Goal: Information Seeking & Learning: Learn about a topic

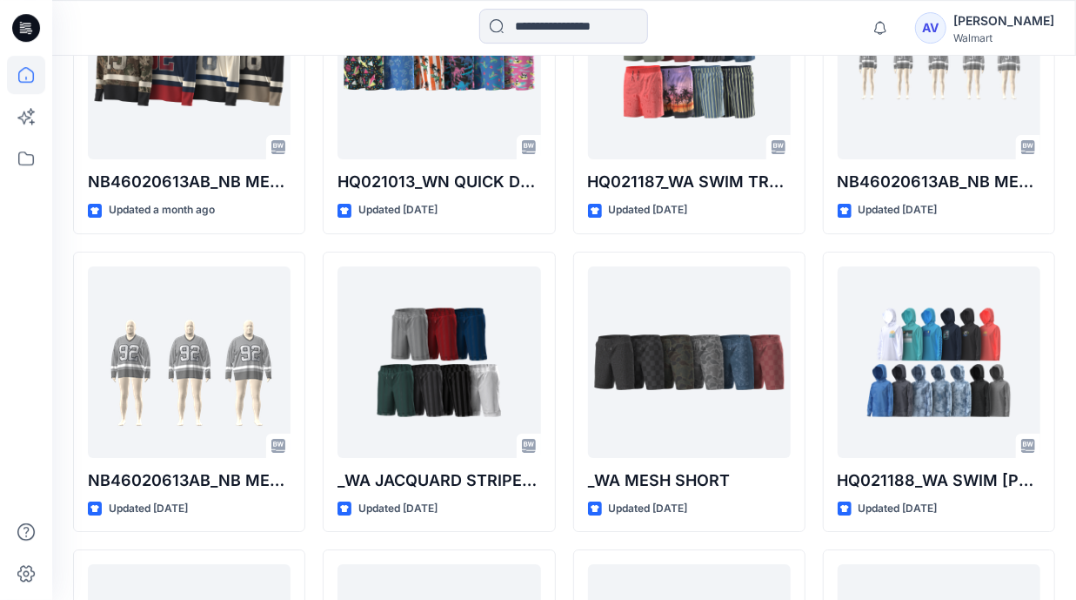
scroll to position [2719, 0]
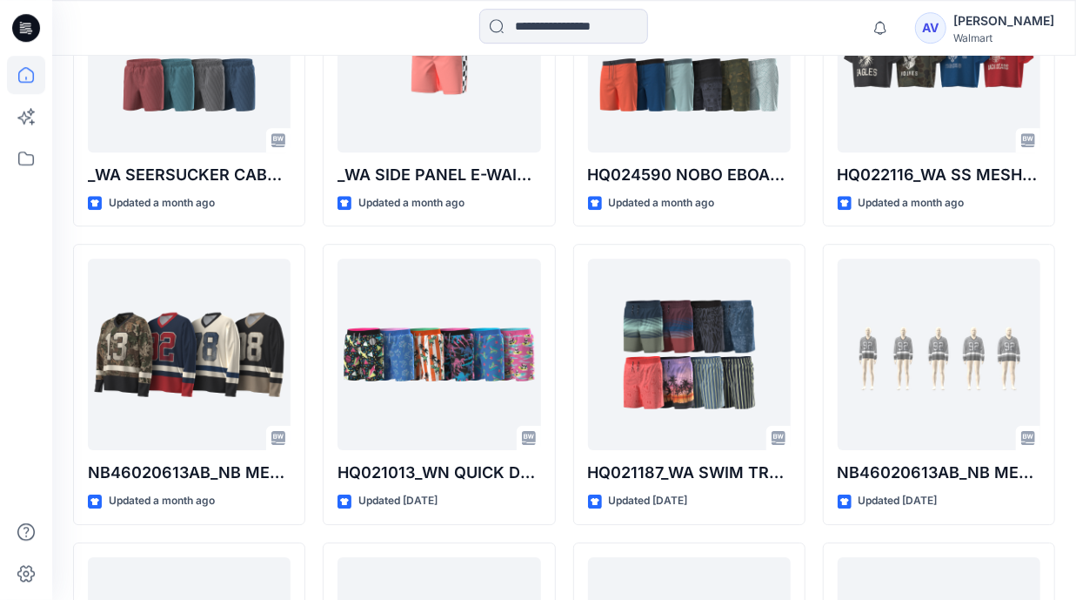
scroll to position [2391, 0]
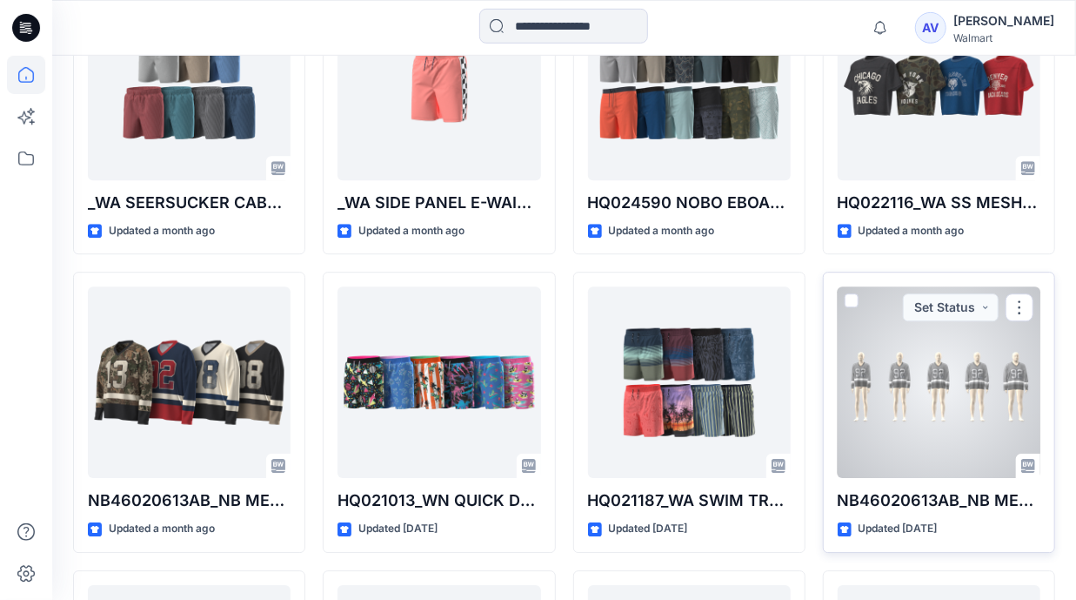
click at [974, 394] on div at bounding box center [939, 381] width 203 height 191
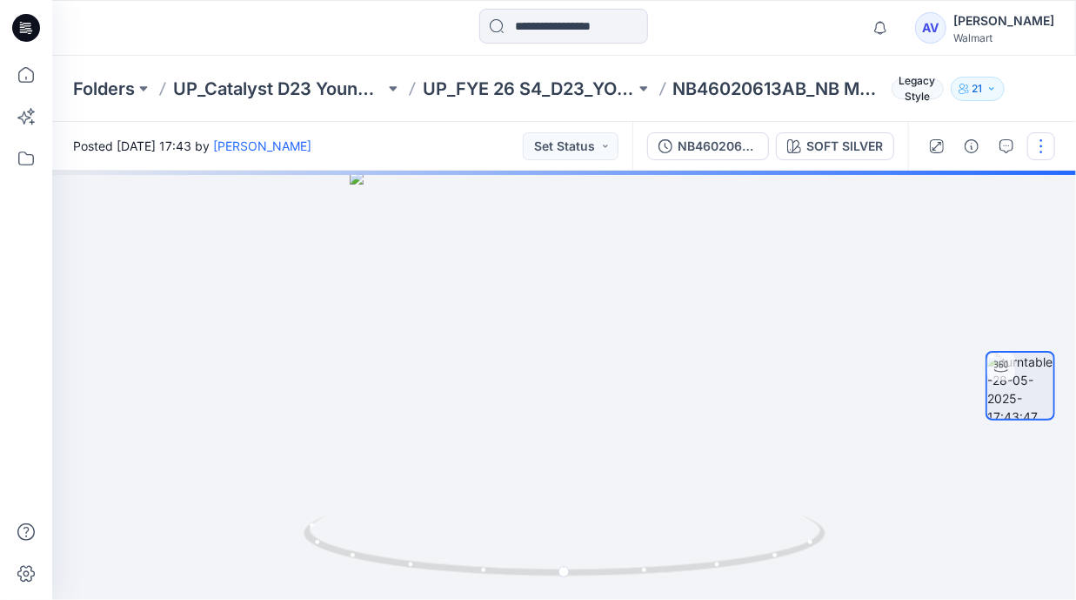
click at [1043, 149] on button "button" at bounding box center [1042, 146] width 28 height 28
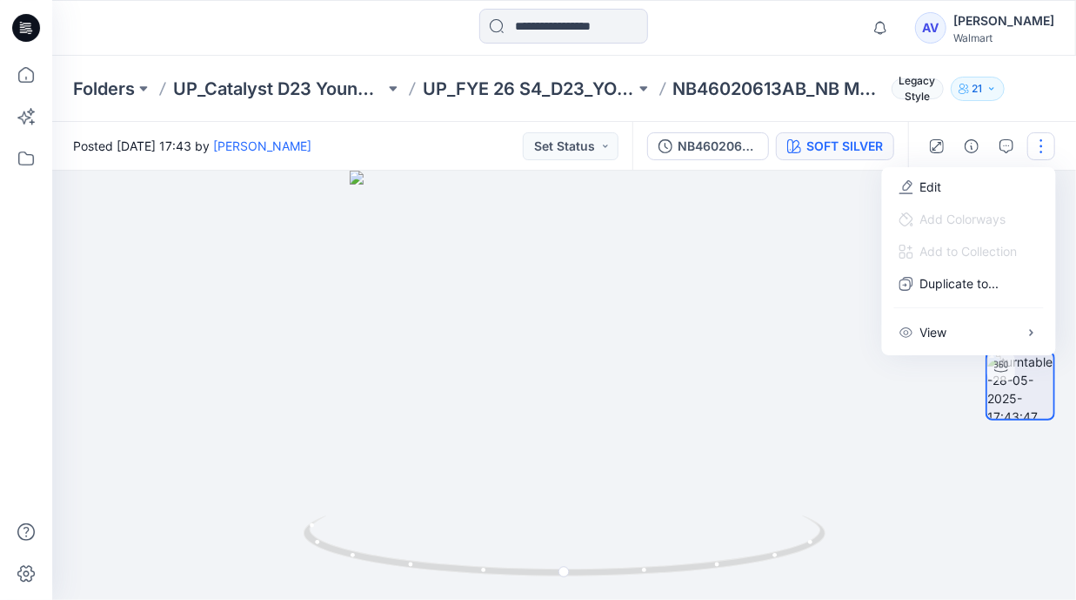
click at [875, 149] on div "SOFT SILVER" at bounding box center [845, 146] width 77 height 19
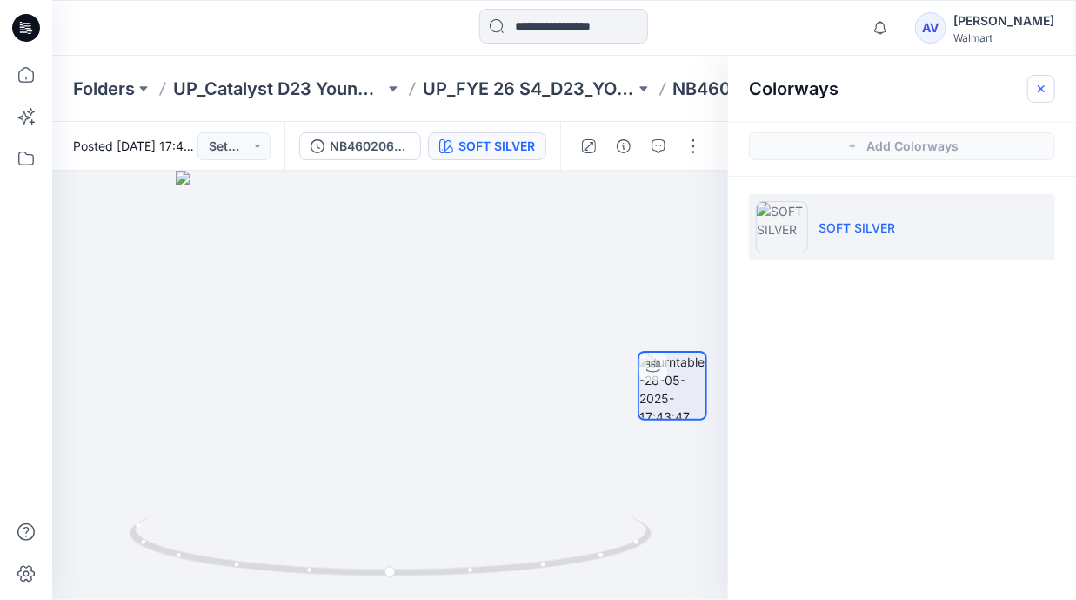
click at [1038, 81] on button "button" at bounding box center [1042, 89] width 28 height 28
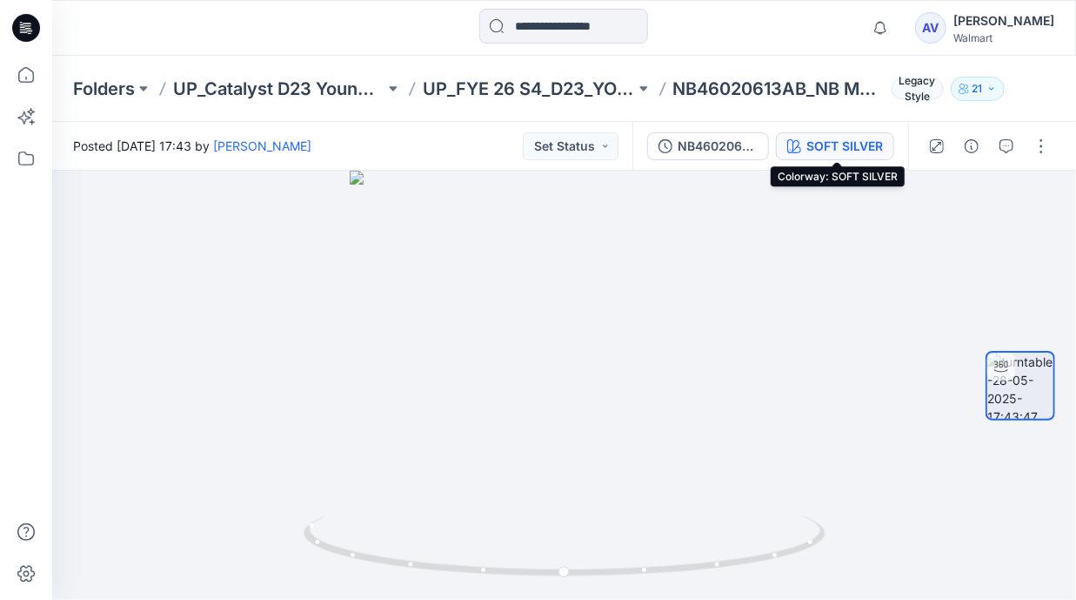
click at [840, 144] on div "SOFT SILVER" at bounding box center [845, 146] width 77 height 19
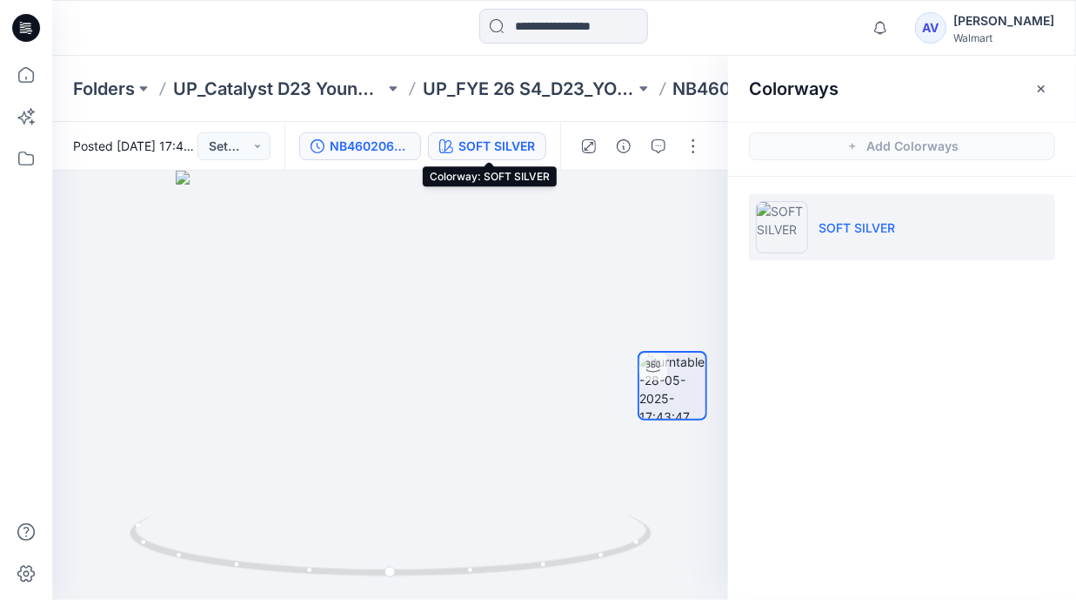
click at [402, 141] on div "NB46020613AB_NB MESH HOCKEY JERSEY_REG SIZE SET (92) - RVSD" at bounding box center [370, 146] width 80 height 19
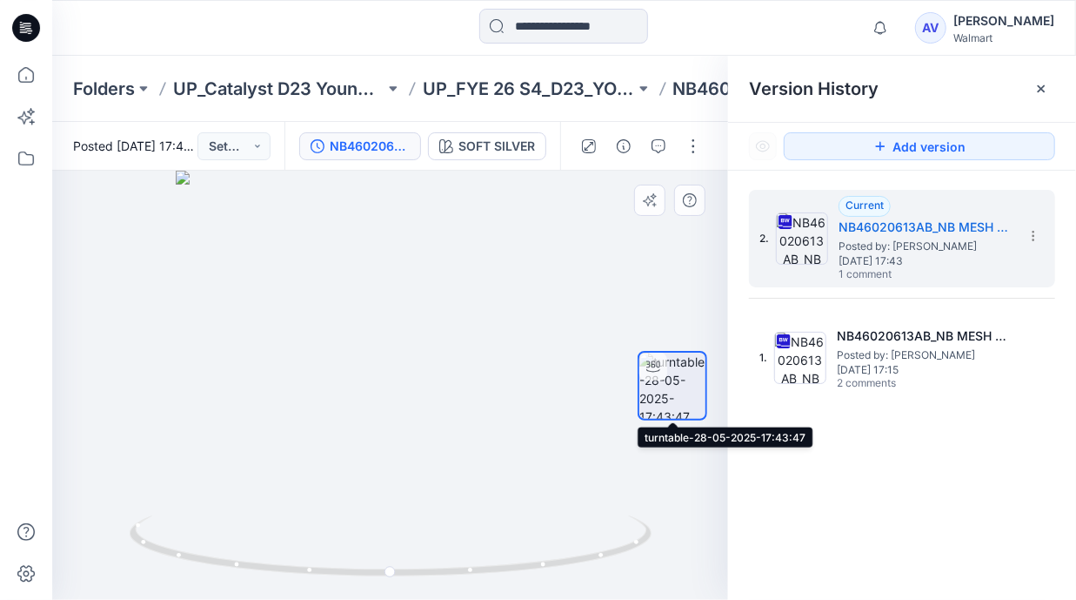
click at [673, 395] on img at bounding box center [673, 385] width 66 height 66
click at [681, 393] on img at bounding box center [673, 385] width 66 height 66
click at [1039, 87] on icon at bounding box center [1042, 89] width 14 height 14
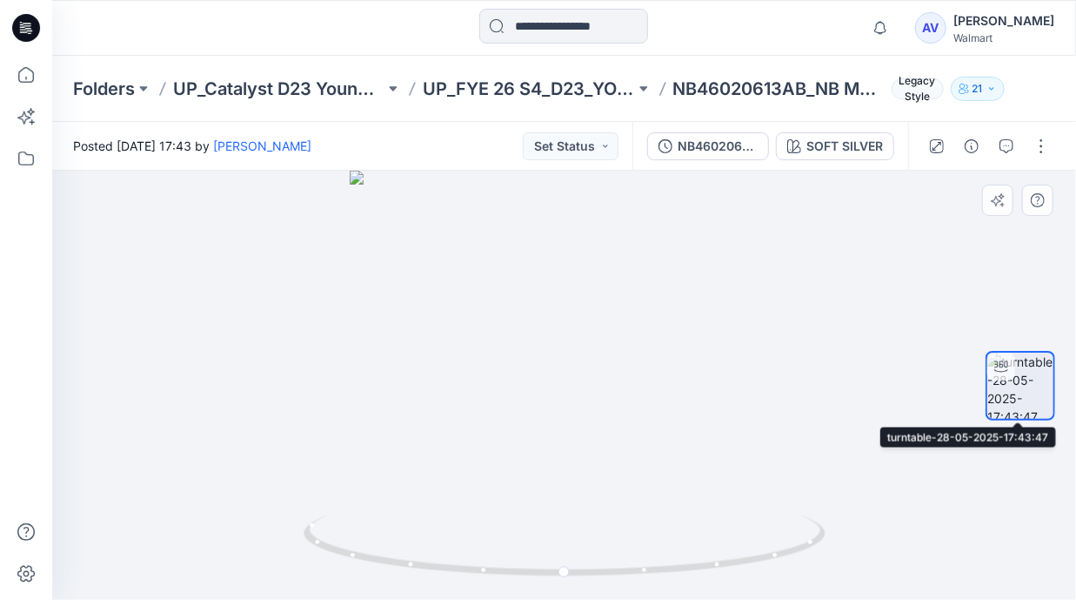
click at [1017, 396] on img at bounding box center [1021, 385] width 66 height 66
click at [19, 76] on icon at bounding box center [26, 75] width 16 height 16
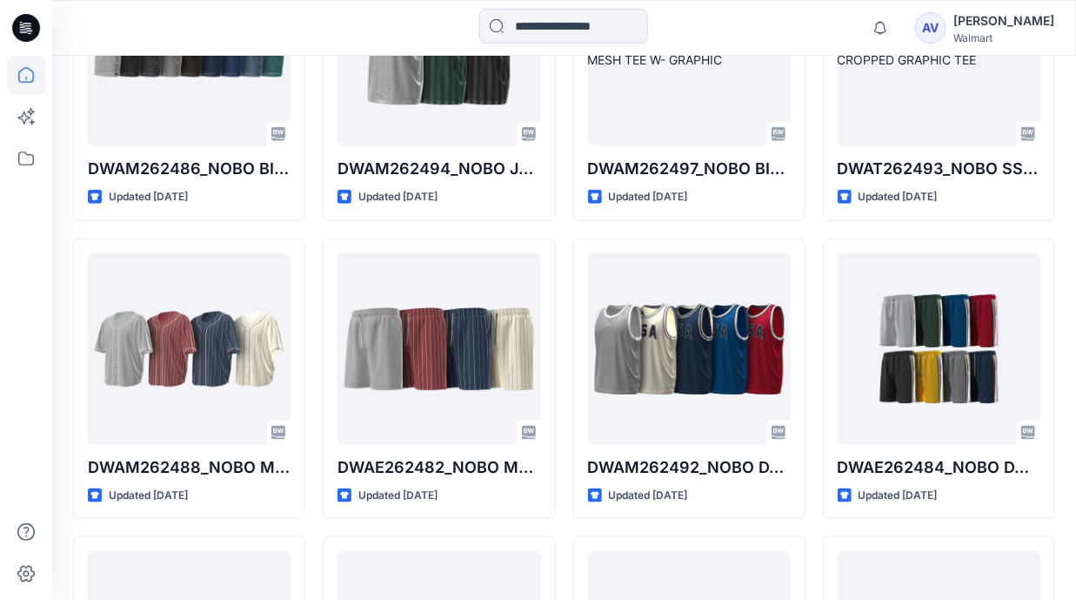
scroll to position [1827, 0]
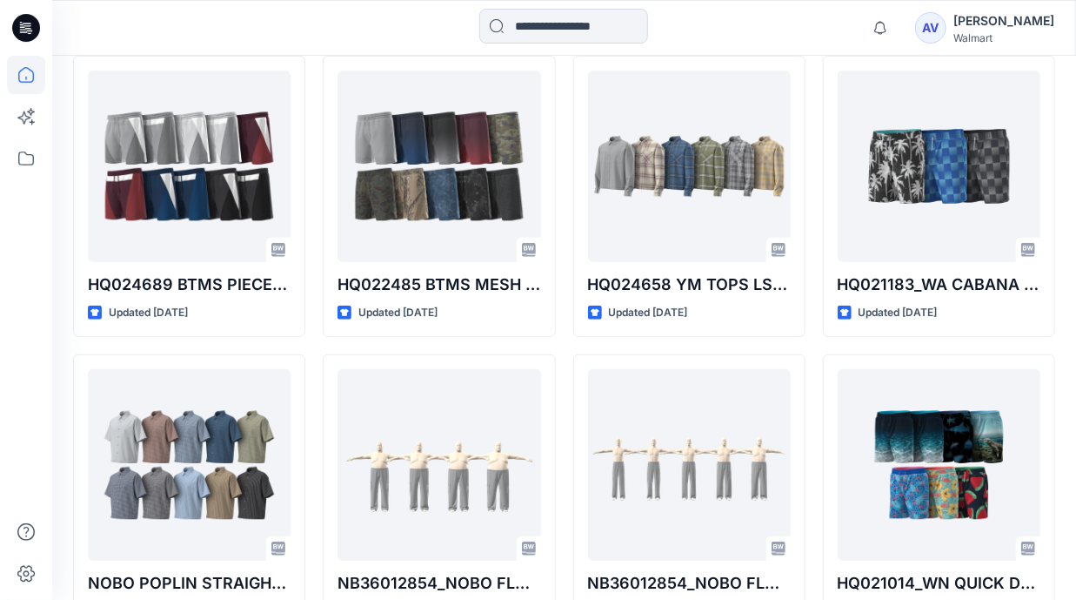
scroll to position [3535, 0]
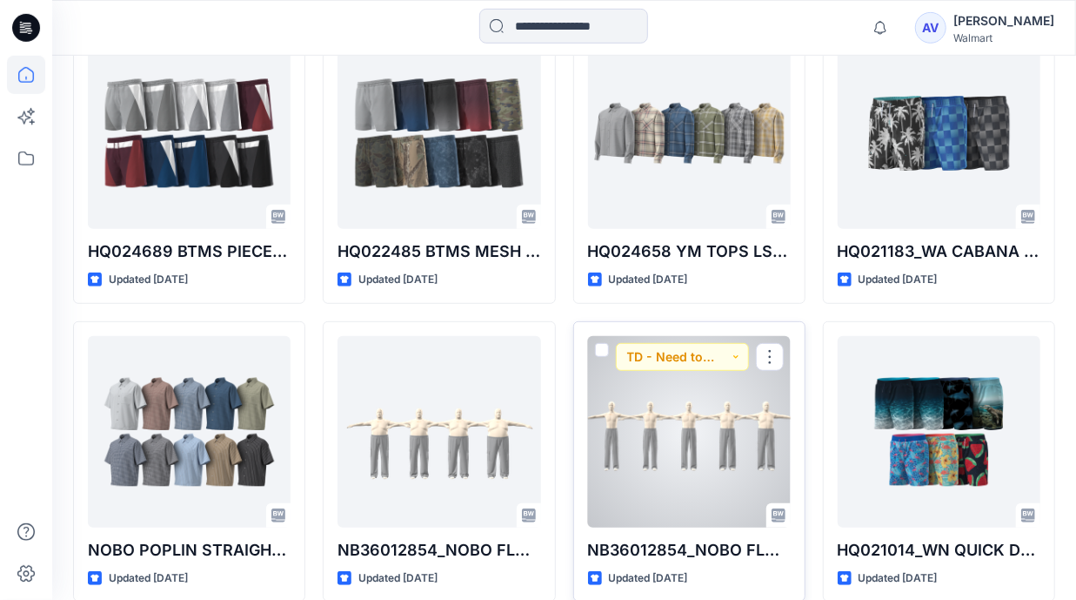
click at [659, 407] on div at bounding box center [689, 431] width 203 height 191
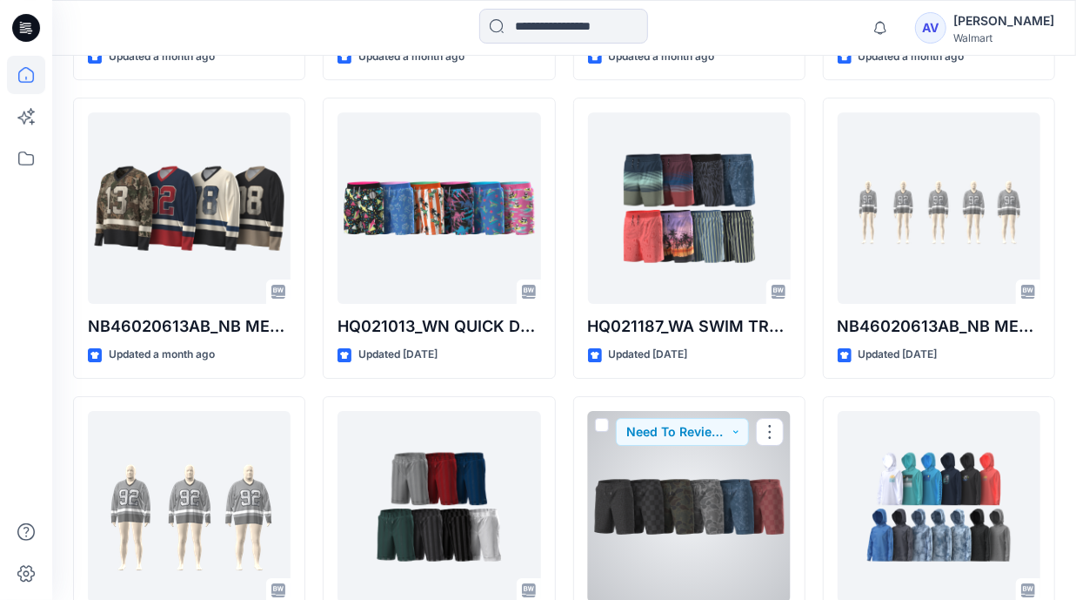
scroll to position [2539, 0]
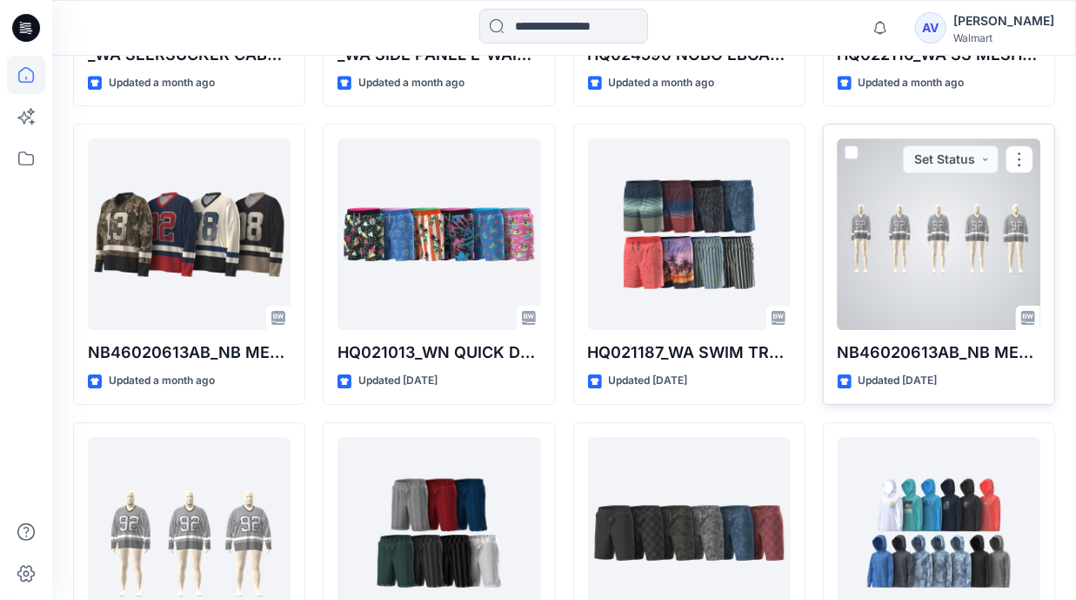
click at [923, 262] on div at bounding box center [939, 233] width 203 height 191
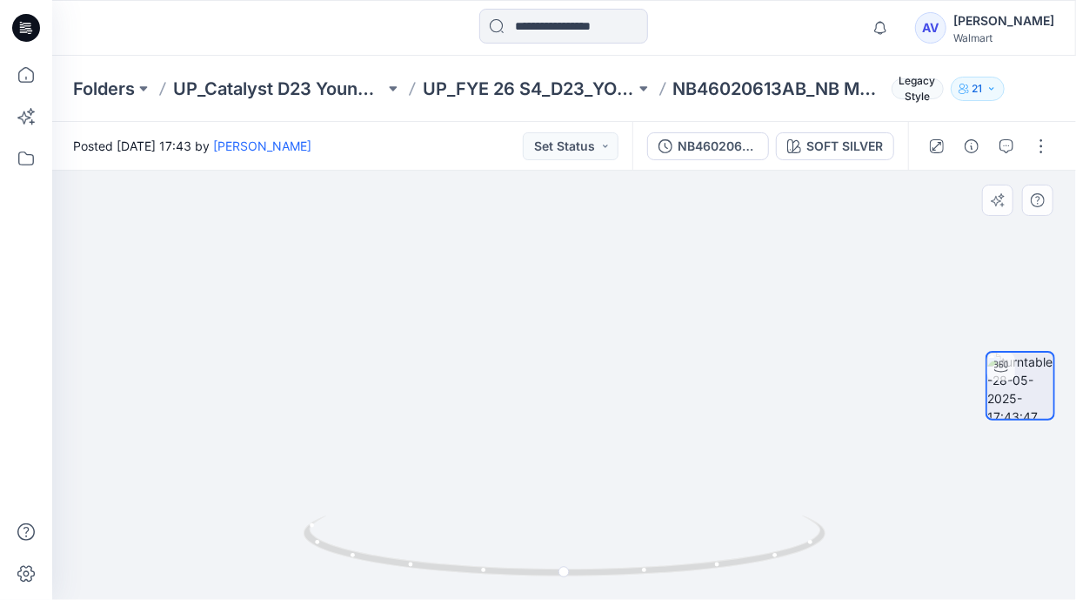
drag, startPoint x: 611, startPoint y: 398, endPoint x: 613, endPoint y: 338, distance: 59.2
click at [613, 338] on img at bounding box center [564, 226] width 947 height 748
